Goal: Task Accomplishment & Management: Manage account settings

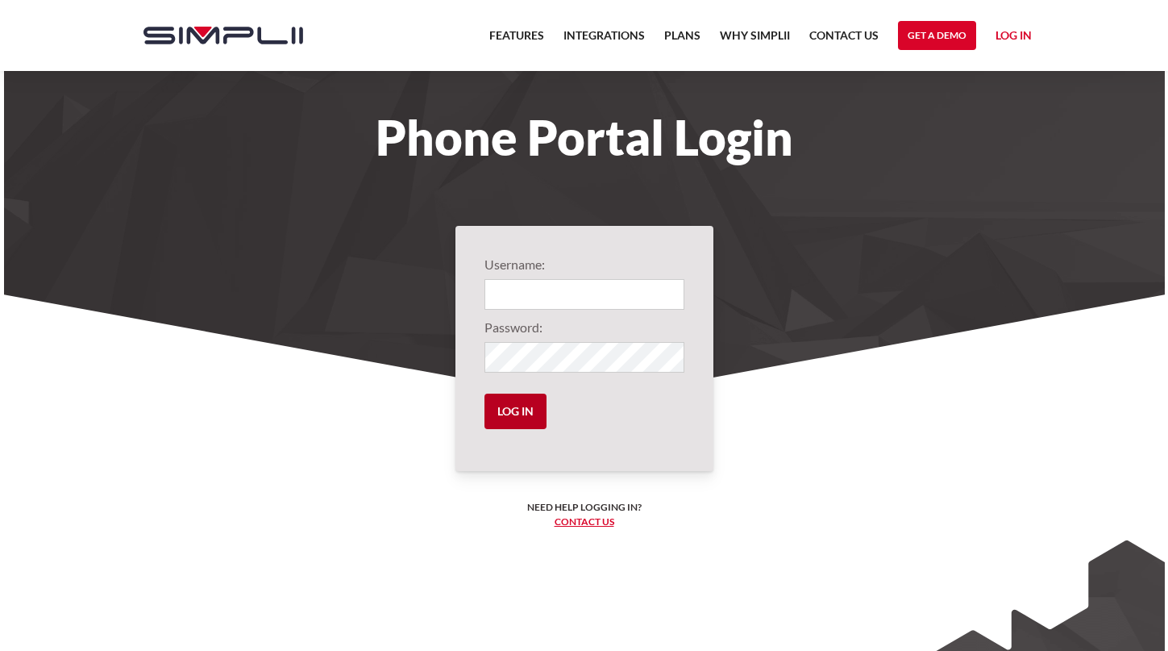
type input "1002@awm"
click at [508, 409] on input "Log in" at bounding box center [515, 410] width 62 height 35
click at [507, 413] on input "Log in" at bounding box center [515, 410] width 62 height 35
click at [509, 404] on input "Log in" at bounding box center [515, 410] width 62 height 35
click at [509, 405] on input "Log in" at bounding box center [515, 410] width 62 height 35
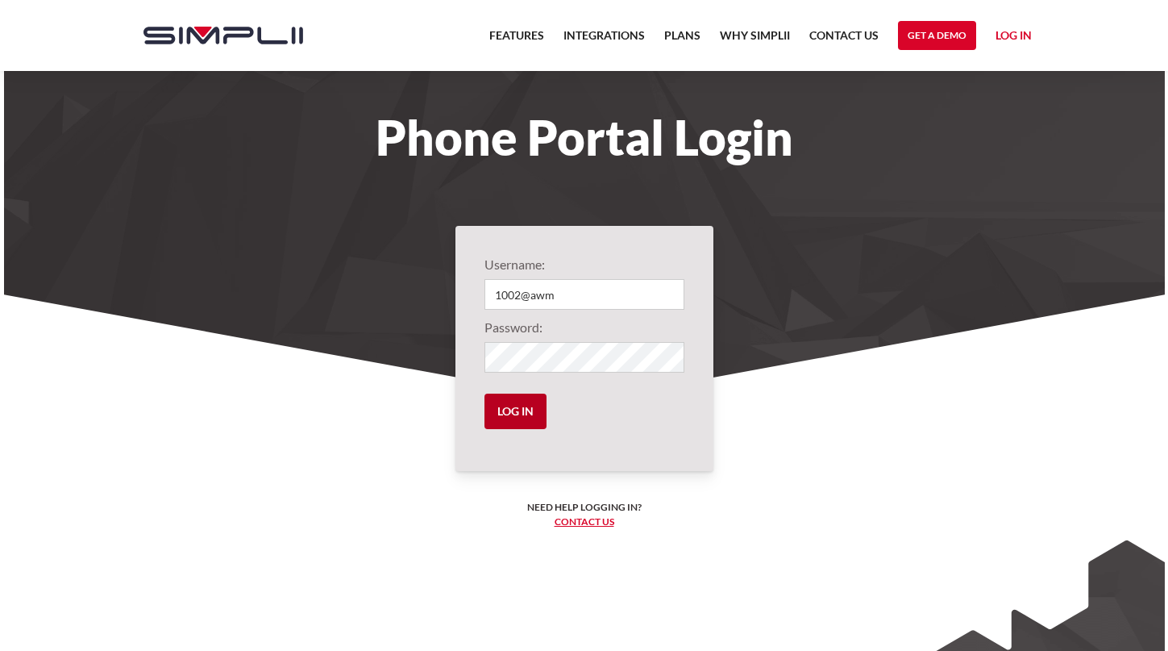
click at [509, 405] on input "Log in" at bounding box center [515, 410] width 62 height 35
click at [509, 407] on input "Log in" at bounding box center [515, 410] width 62 height 35
click at [1016, 37] on link "Log in" at bounding box center [1014, 38] width 36 height 24
